Goal: Information Seeking & Learning: Learn about a topic

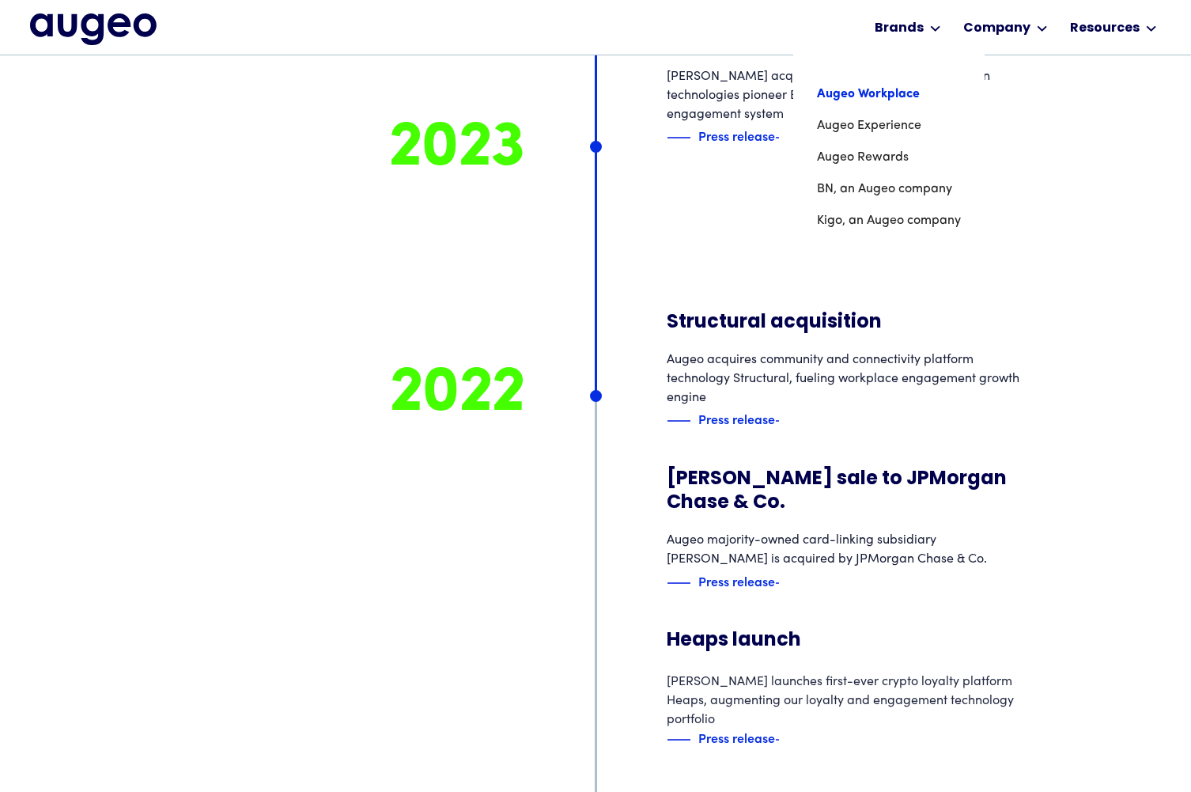
click at [871, 92] on link "Augeo Workplace" at bounding box center [889, 94] width 144 height 32
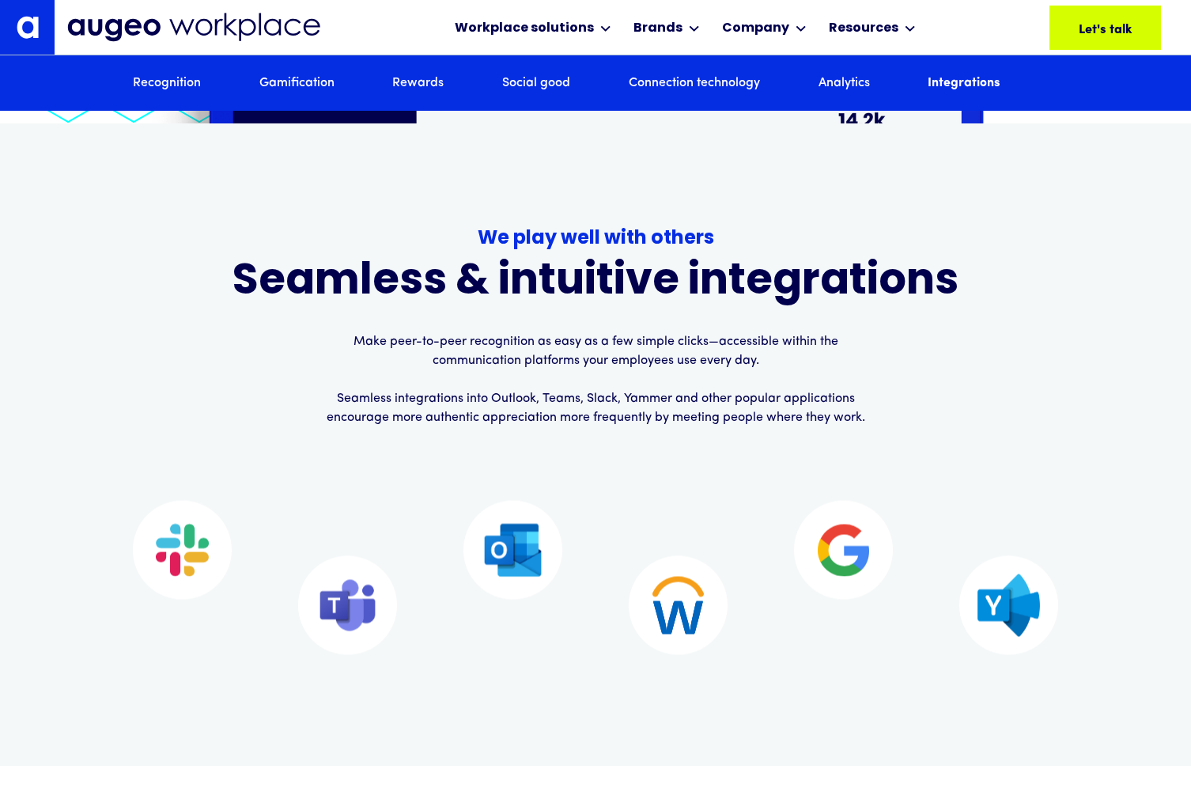
scroll to position [9673, 0]
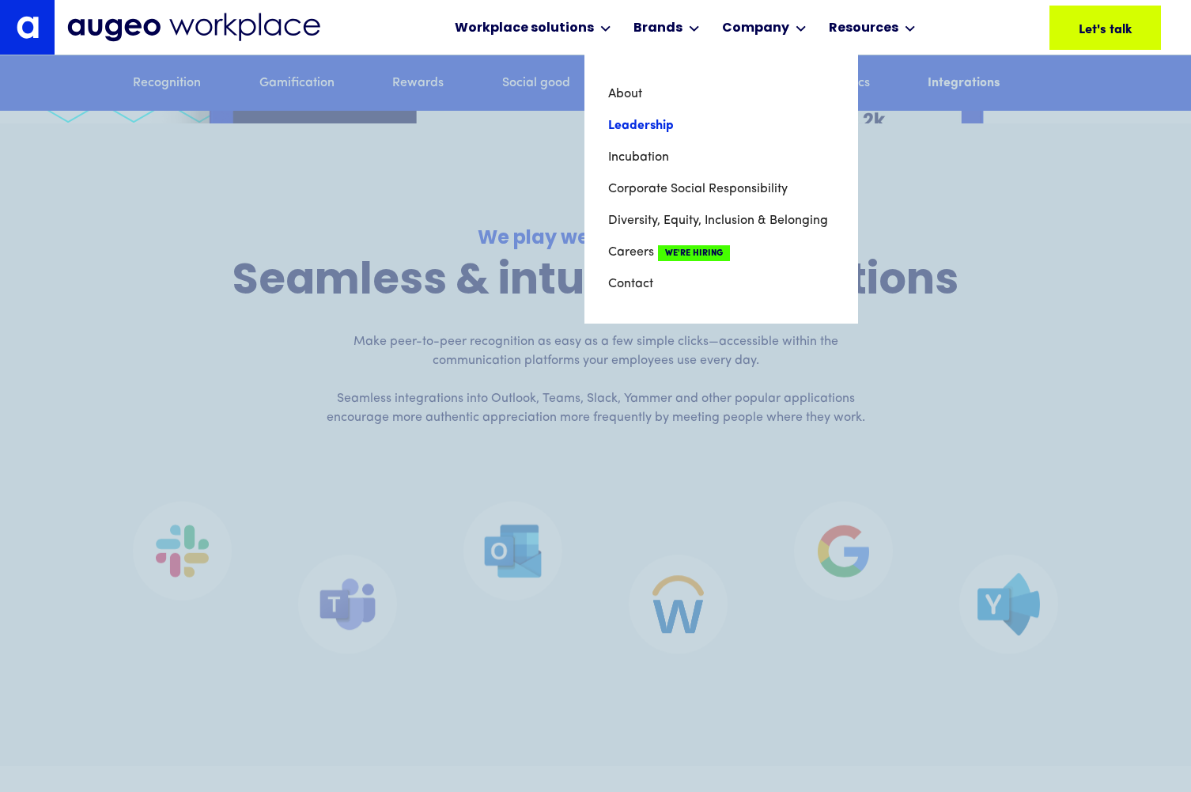
click at [617, 122] on link "Leadership" at bounding box center [721, 126] width 226 height 32
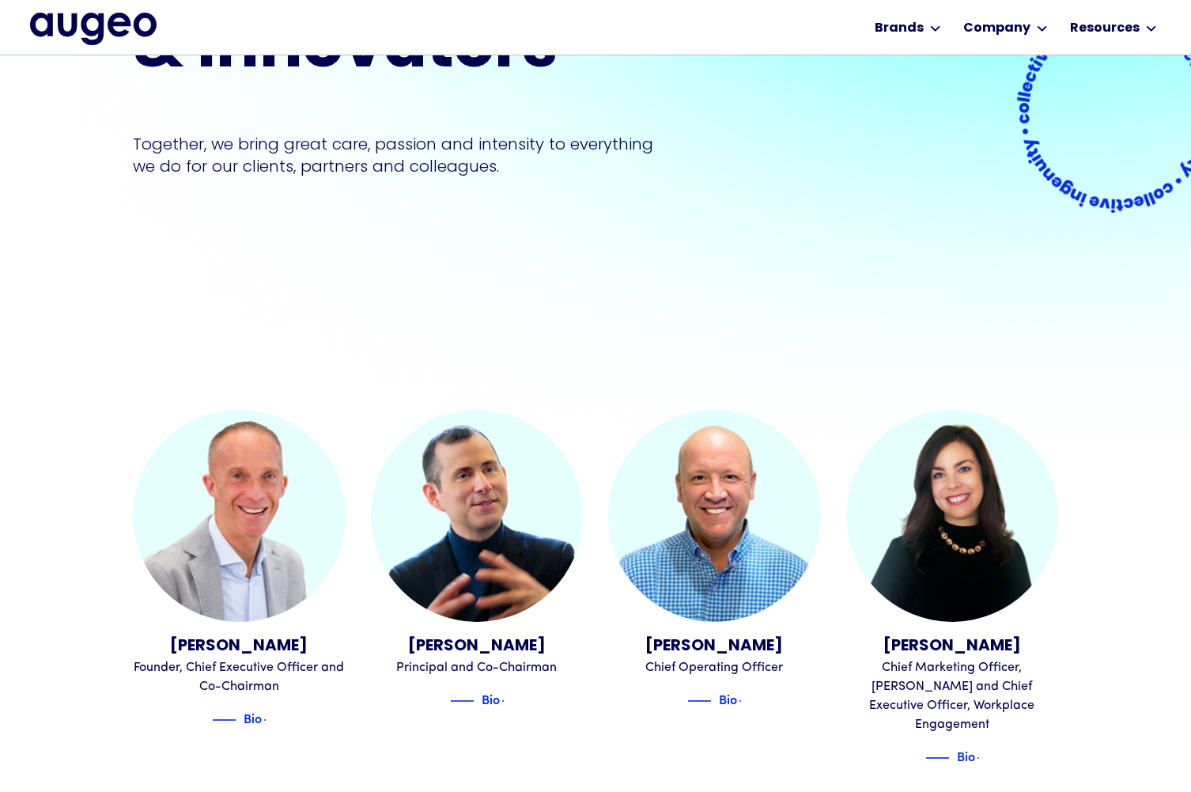
scroll to position [278, 0]
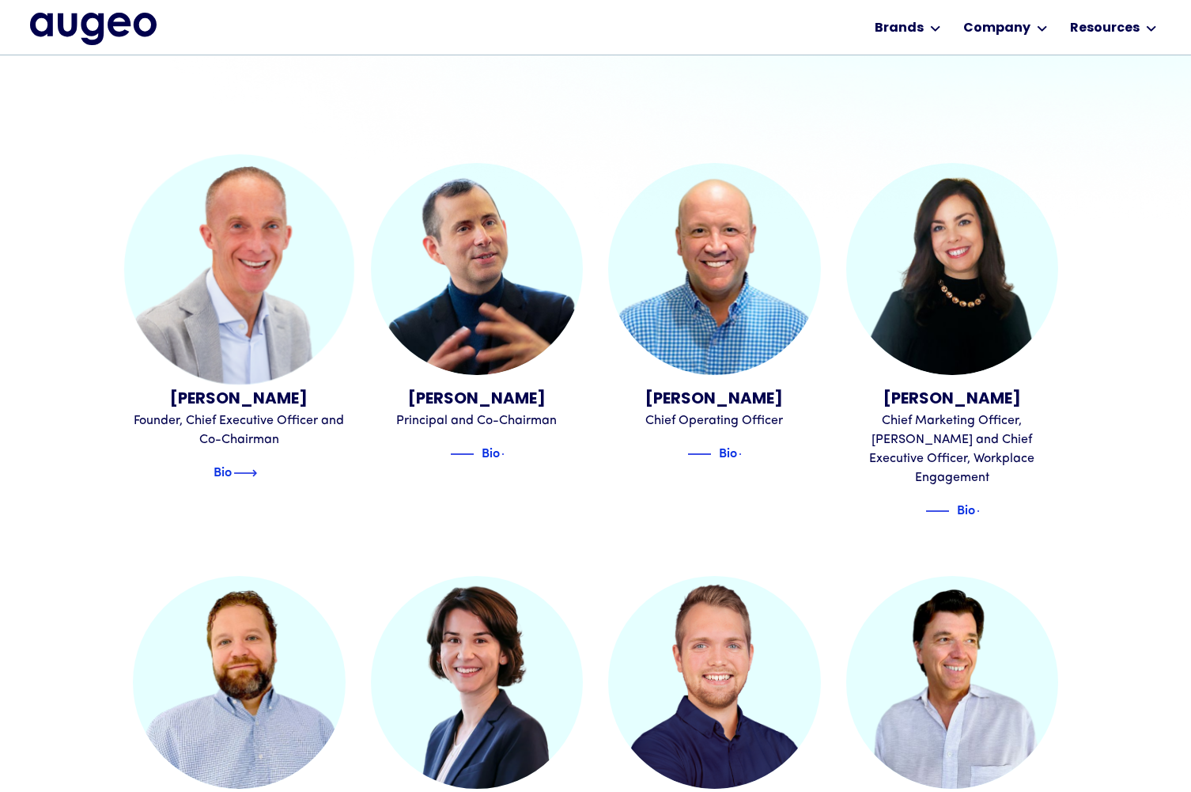
click at [257, 478] on img at bounding box center [245, 472] width 24 height 19
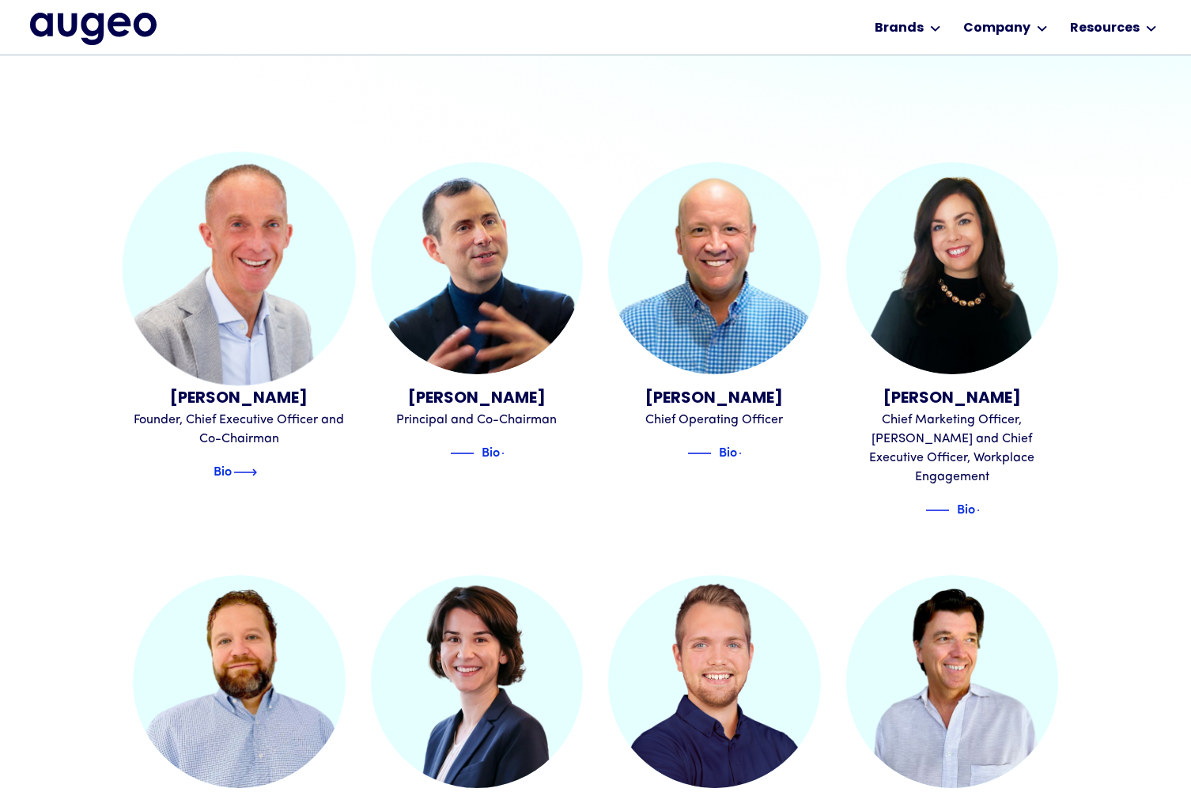
scroll to position [528, 0]
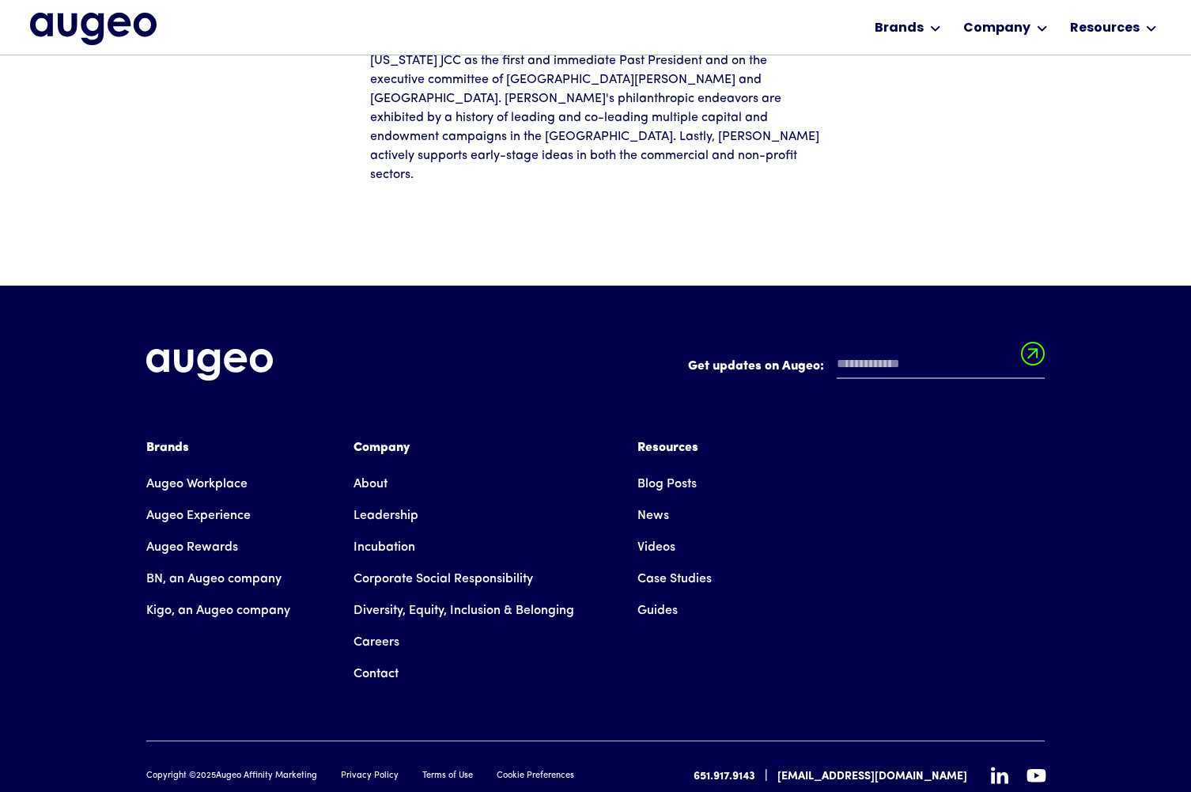
scroll to position [569, 0]
click at [360, 468] on link "About" at bounding box center [370, 484] width 34 height 32
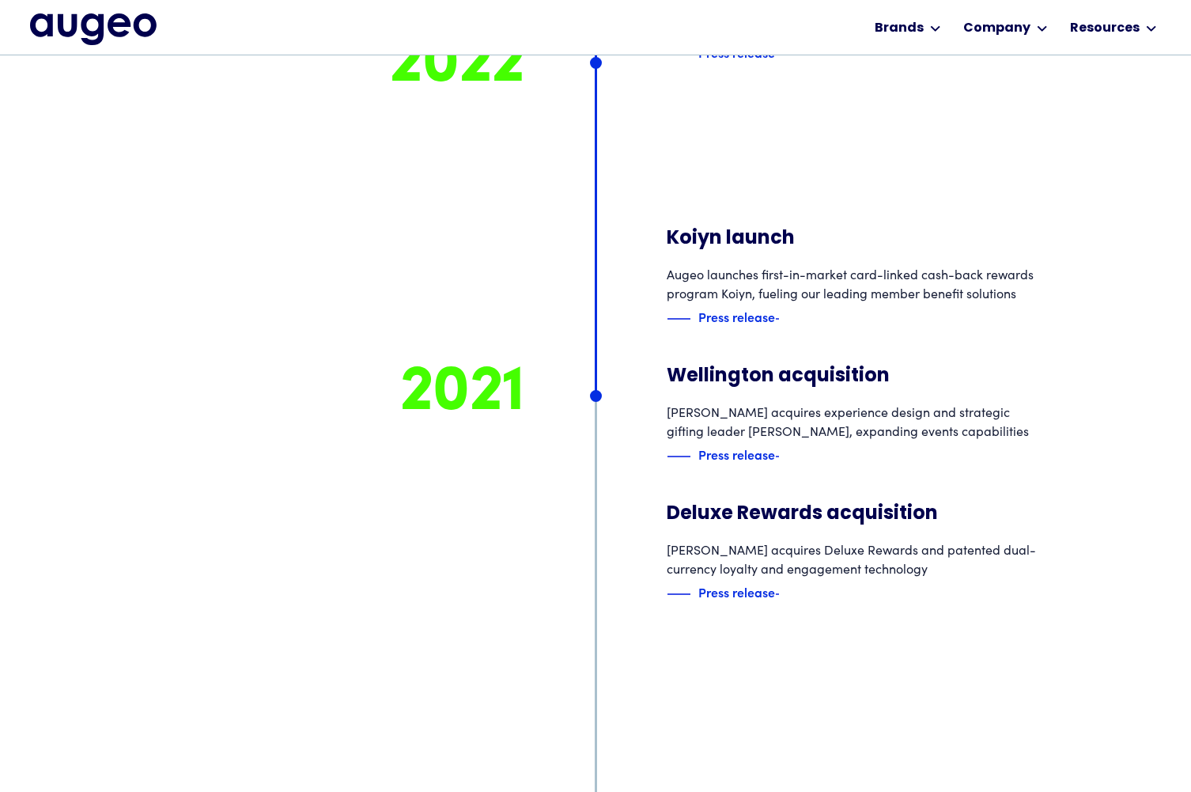
scroll to position [8365, 0]
drag, startPoint x: 906, startPoint y: 352, endPoint x: 1055, endPoint y: 350, distance: 148.7
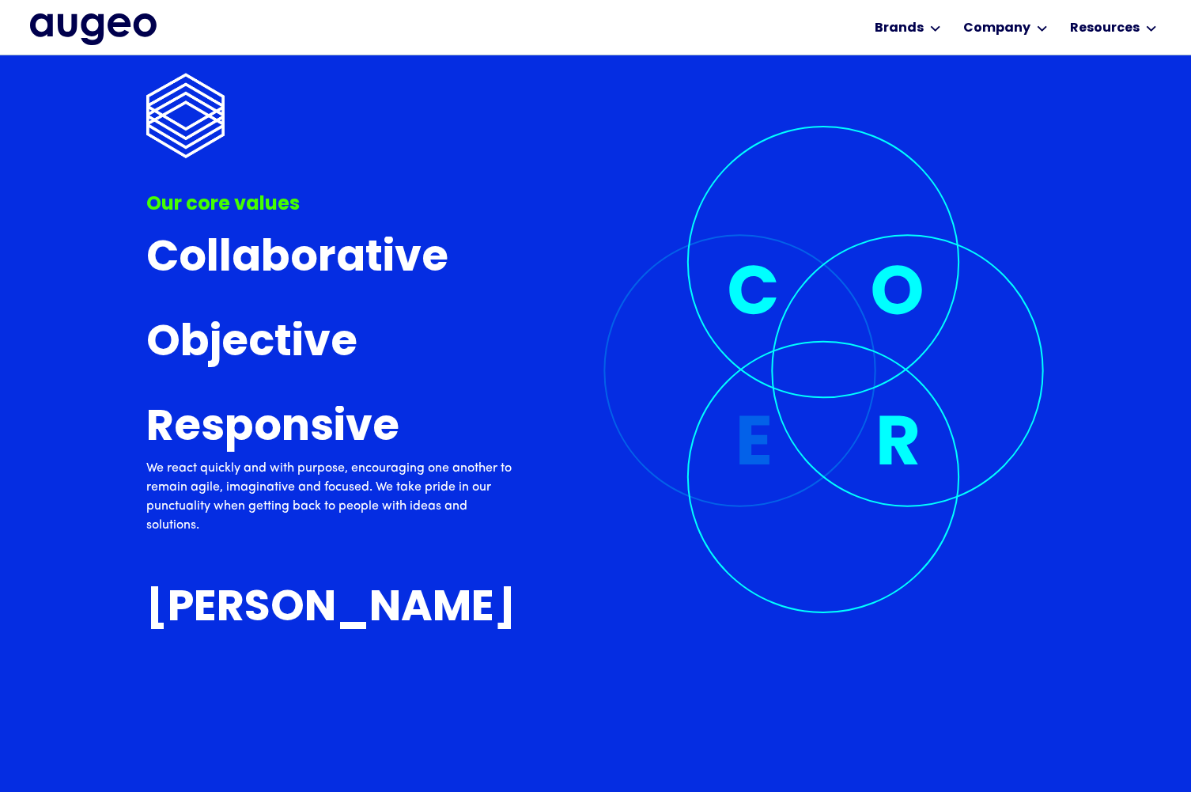
scroll to position [5872, 0]
